Goal: Find specific page/section: Find specific page/section

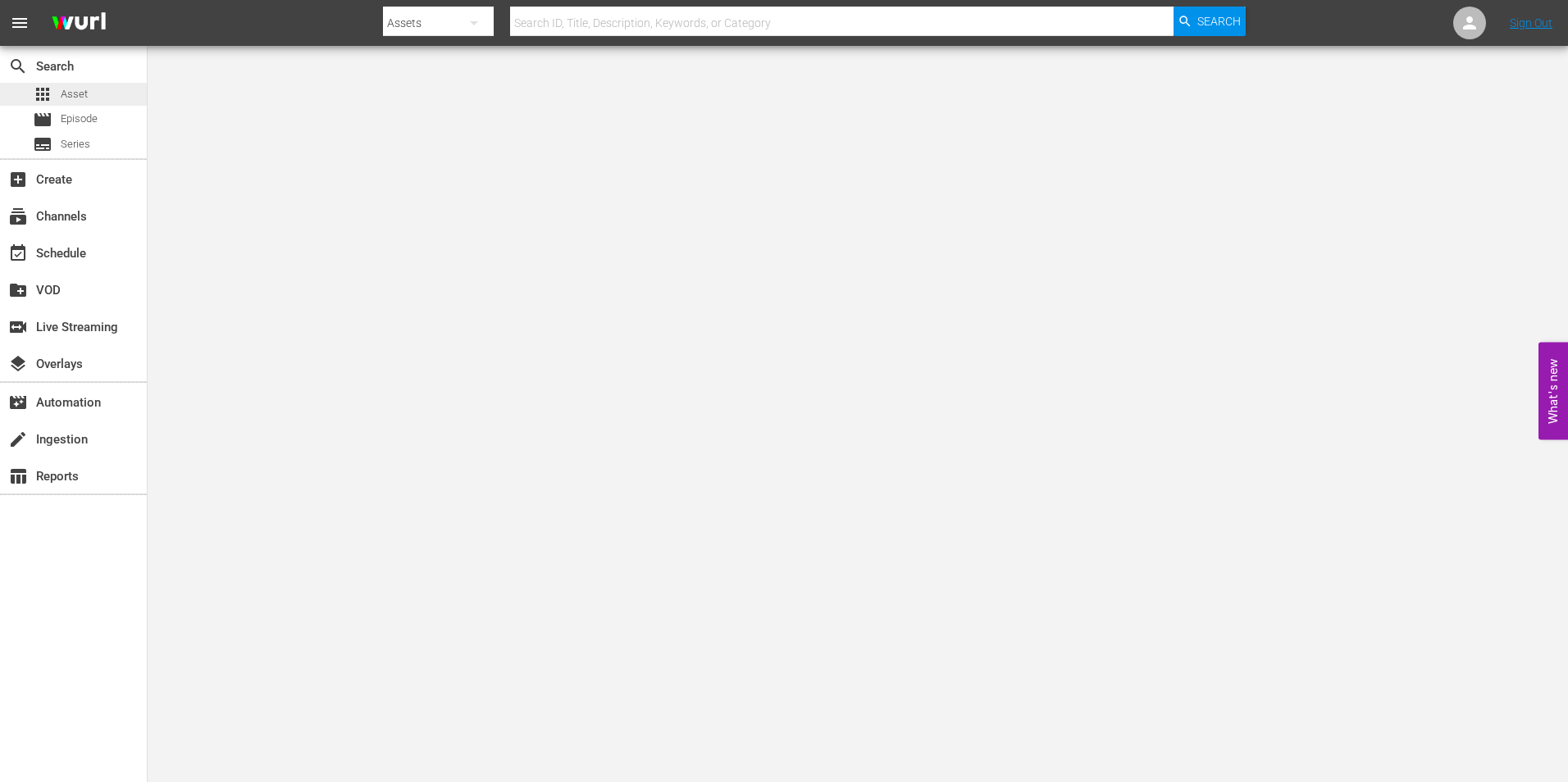
click at [86, 91] on span "Asset" at bounding box center [74, 94] width 27 height 17
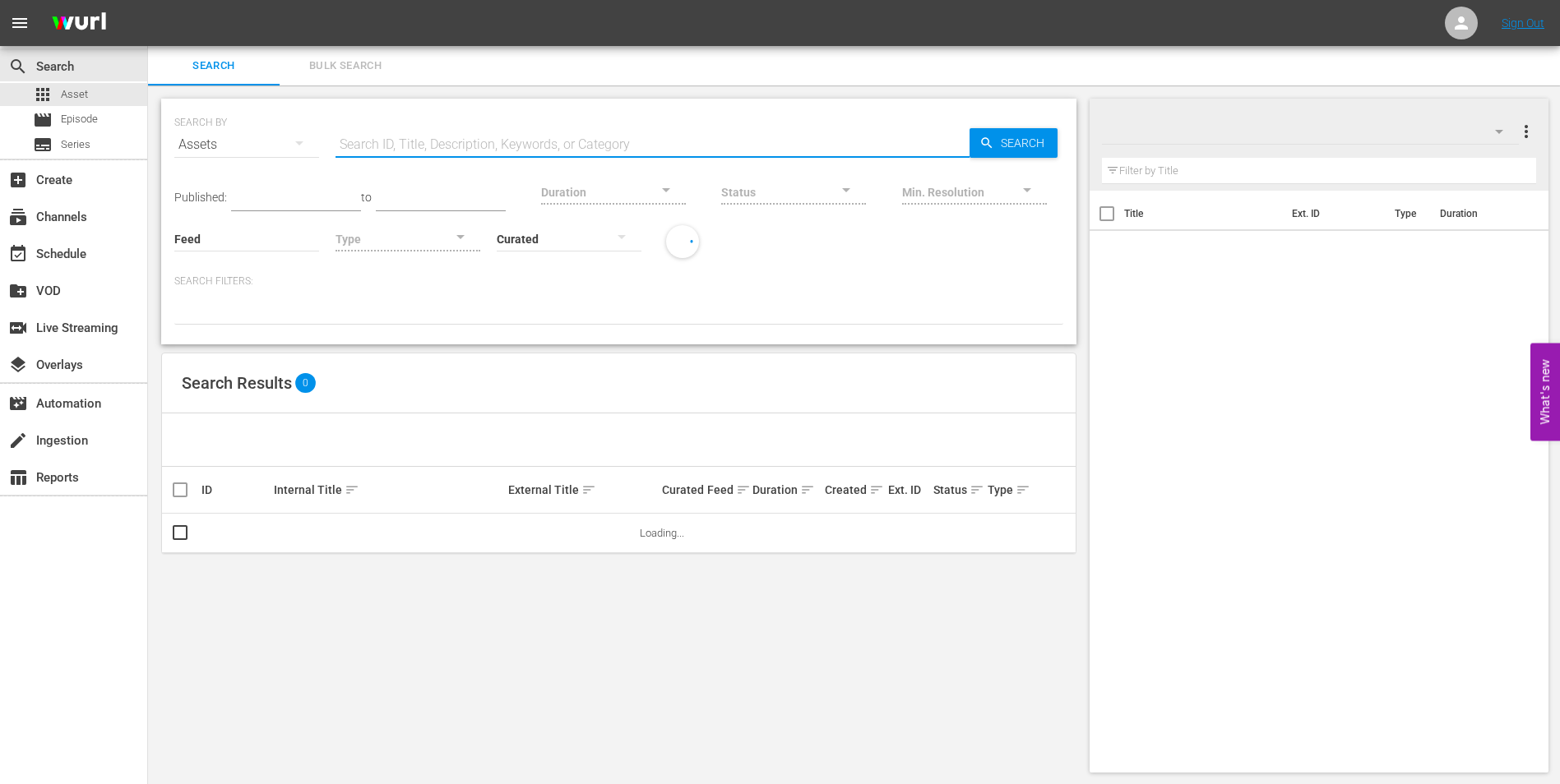
click at [435, 153] on input "text" at bounding box center [652, 144] width 633 height 40
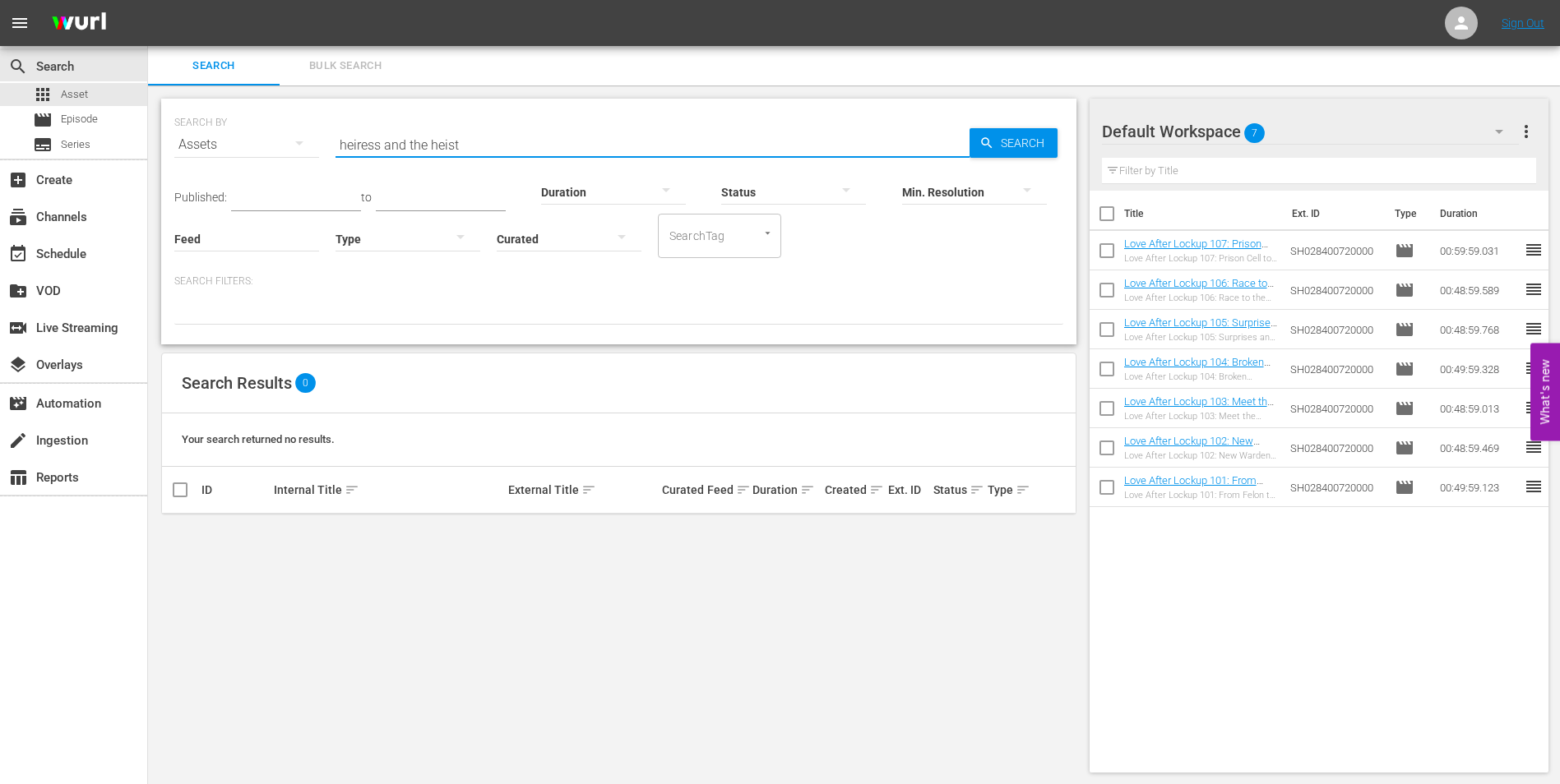
type input "heiress and the heist"
drag, startPoint x: 474, startPoint y: 157, endPoint x: 350, endPoint y: 144, distance: 124.7
click at [350, 144] on div "Search ID, Title, Description, Keywords, or Category heiress and the heist" at bounding box center [652, 144] width 633 height 40
click at [504, 151] on input "heiress and the heist" at bounding box center [652, 144] width 633 height 40
drag, startPoint x: 504, startPoint y: 151, endPoint x: 323, endPoint y: 156, distance: 181.1
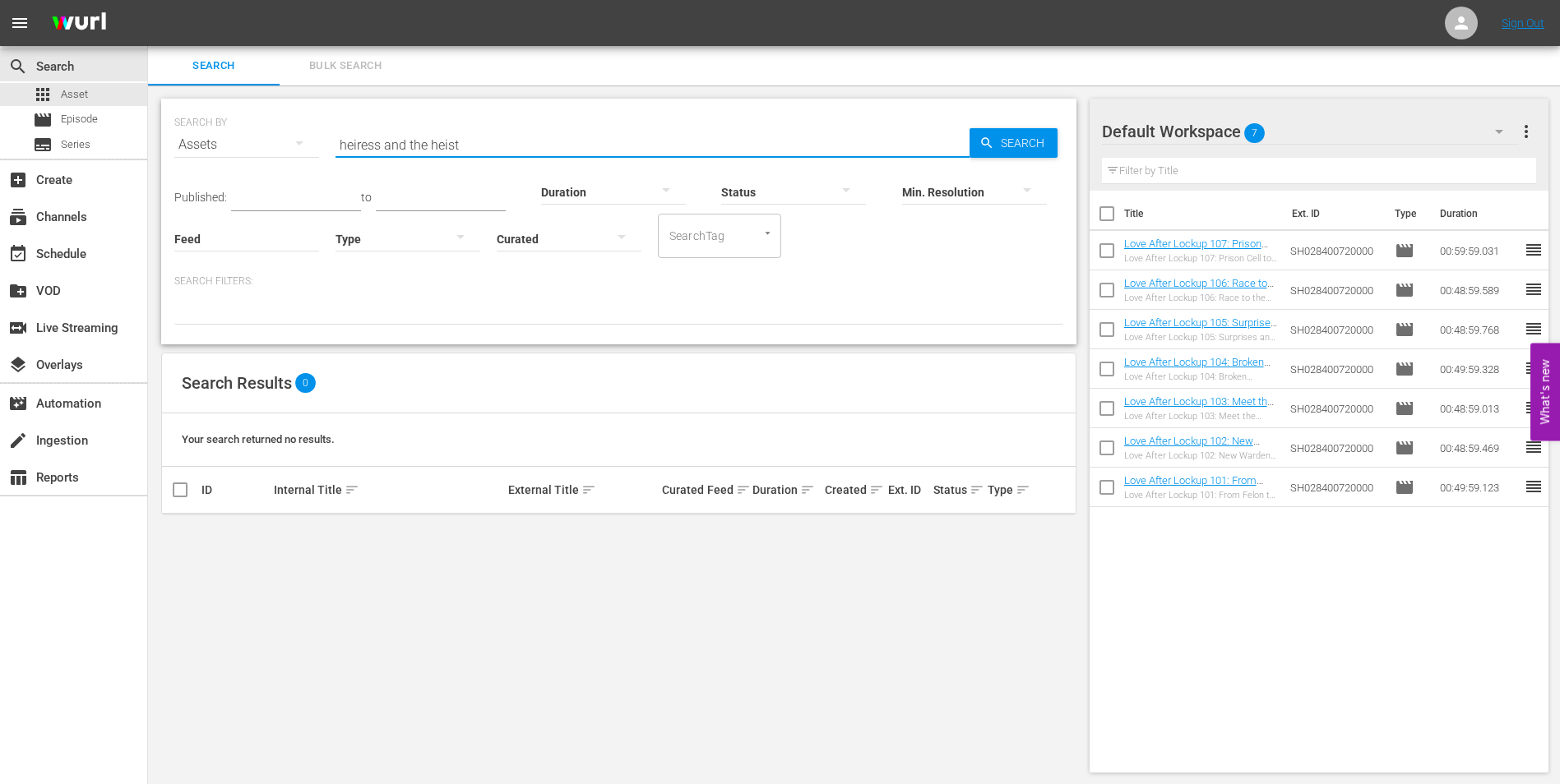
click at [323, 156] on div "SEARCH BY Search By Assets Search ID, Title, Description, Keywords, or Category…" at bounding box center [618, 135] width 889 height 59
click at [463, 144] on input "heiress and the heist" at bounding box center [652, 144] width 633 height 40
click at [797, 147] on input "heiress and the heist" at bounding box center [652, 144] width 633 height 40
drag, startPoint x: 433, startPoint y: 146, endPoint x: 288, endPoint y: 142, distance: 145.1
click at [288, 142] on div "SEARCH BY Search By Assets Search ID, Title, Description, Keywords, or Category…" at bounding box center [618, 135] width 889 height 59
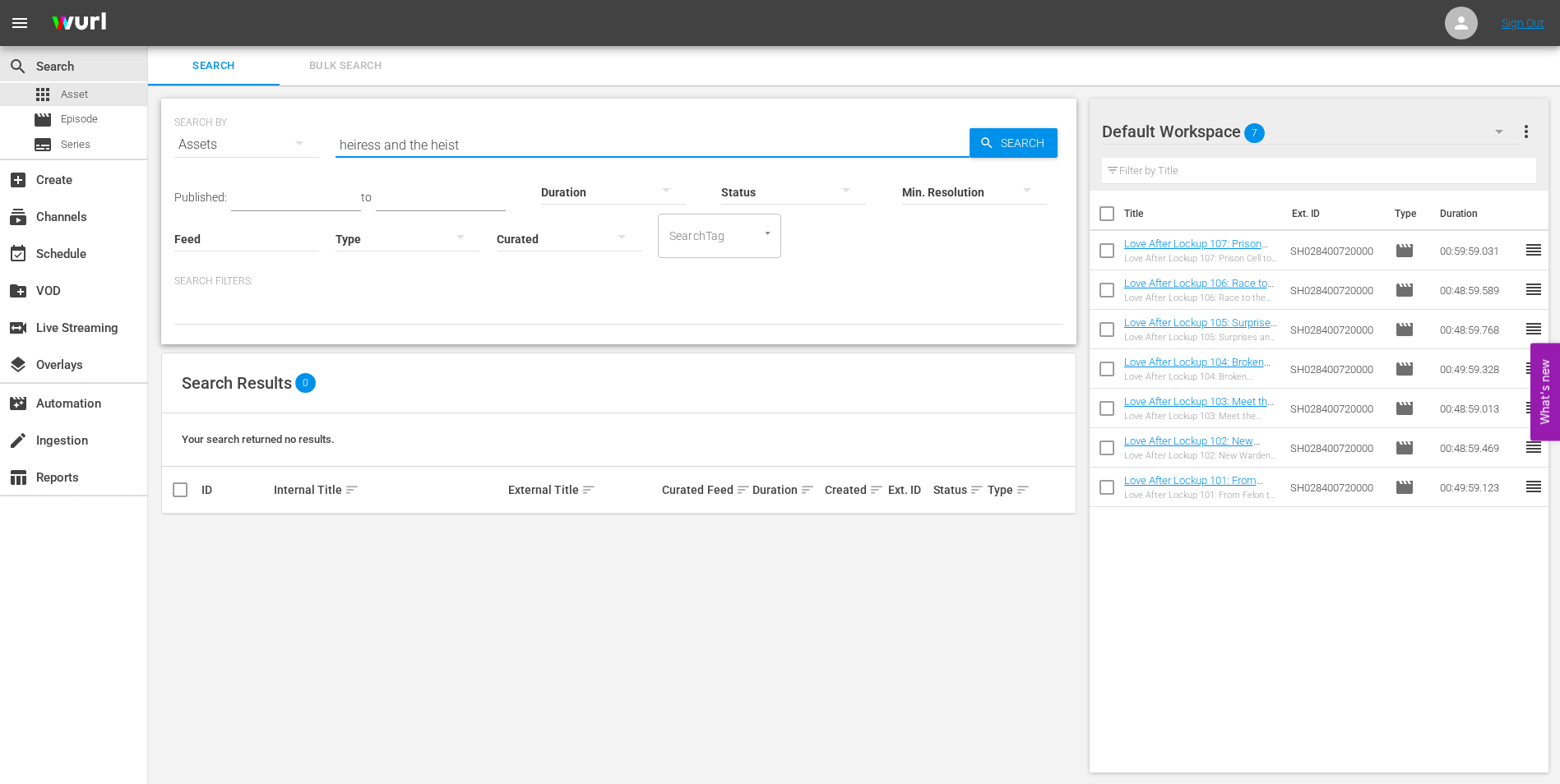
click at [486, 145] on input "heiress and the heist" at bounding box center [652, 144] width 633 height 40
